Goal: Task Accomplishment & Management: Use online tool/utility

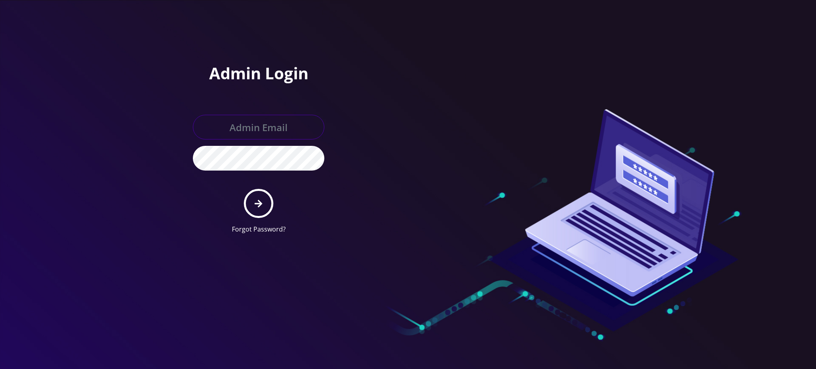
type input "[PERSON_NAME][EMAIL_ADDRESS][DOMAIN_NAME]"
click at [259, 203] on icon "submit" at bounding box center [258, 204] width 8 height 8
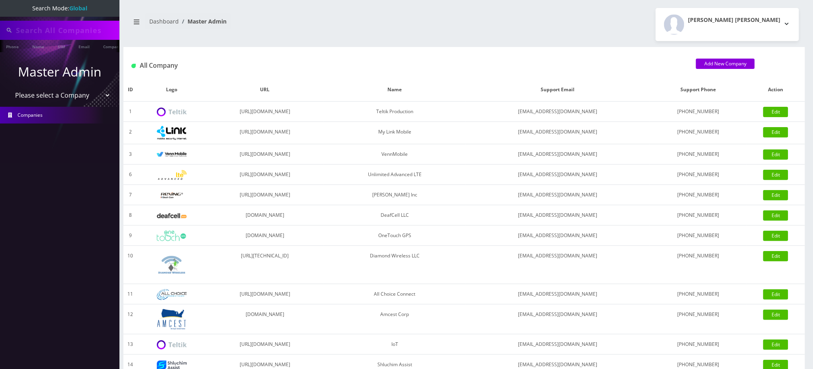
type input "5166729027"
drag, startPoint x: 0, startPoint y: 11, endPoint x: 0, endPoint y: 2, distance: 9.2
click at [0, 2] on nav "Search Mode: Global 5166729027 Phone Name SIM Email Company Customer Master Adm…" at bounding box center [59, 184] width 119 height 369
click at [299, 61] on div "All Company" at bounding box center [407, 65] width 565 height 13
